Goal: Task Accomplishment & Management: Complete application form

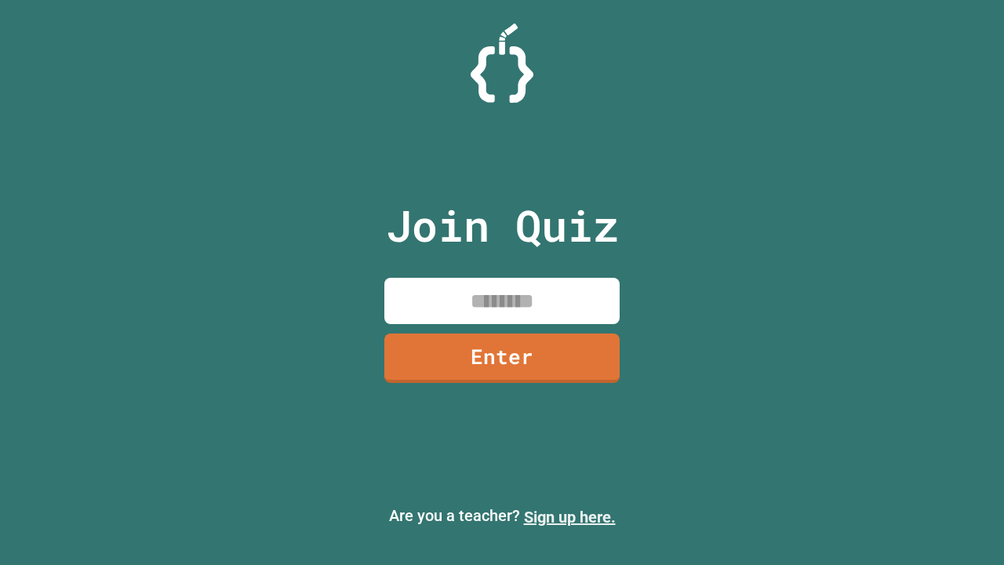
click at [569, 517] on link "Sign up here." at bounding box center [570, 517] width 92 height 19
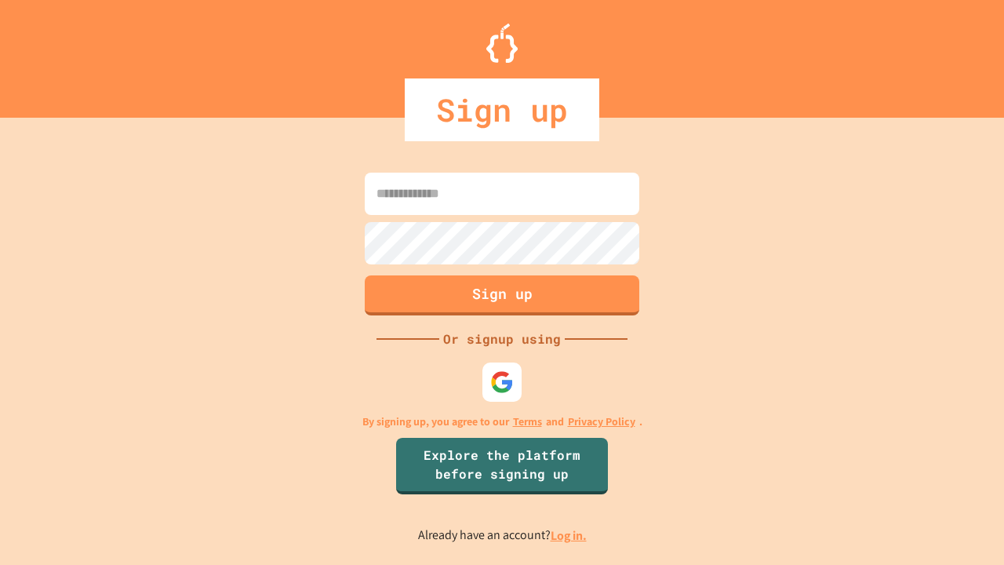
click at [569, 535] on link "Log in." at bounding box center [569, 535] width 36 height 16
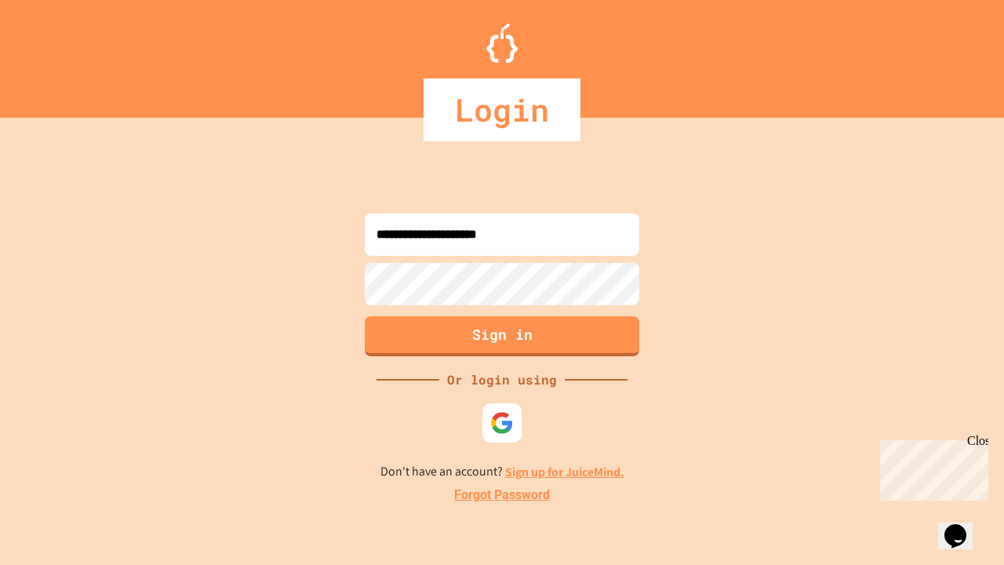
type input "**********"
